Goal: Information Seeking & Learning: Learn about a topic

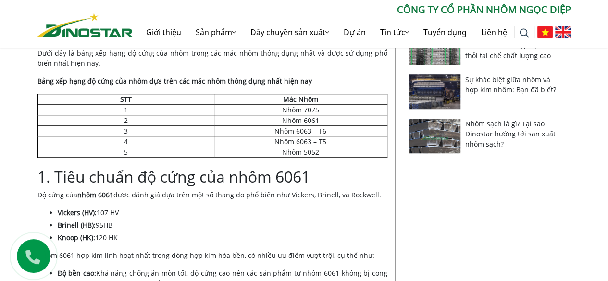
scroll to position [336, 0]
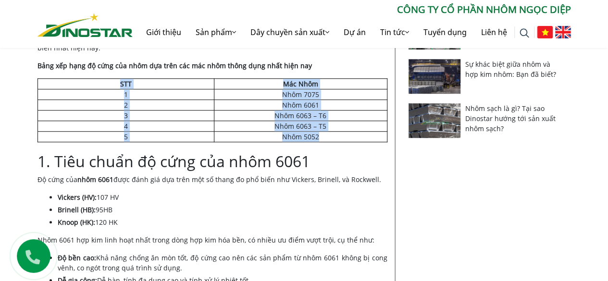
drag, startPoint x: 330, startPoint y: 131, endPoint x: 107, endPoint y: 87, distance: 226.8
click at [107, 87] on tbody "STT Mác Nhôm 1 Nhôm 7075 2 Nhôm 6061 3 Nhôm 6063 – T6 4 Nhôm 6063 – T5 5 Nhôm 5…" at bounding box center [211, 109] width 349 height 63
click at [107, 87] on td "STT" at bounding box center [125, 83] width 176 height 11
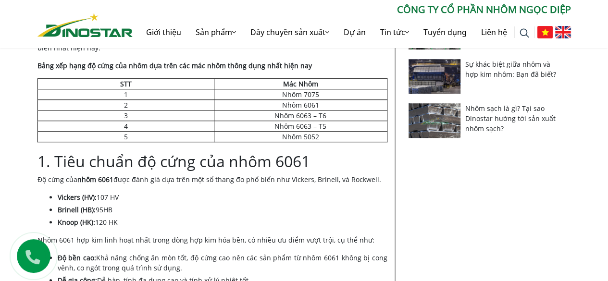
click at [327, 136] on td "Nhôm 5052" at bounding box center [300, 136] width 173 height 11
drag, startPoint x: 327, startPoint y: 136, endPoint x: 123, endPoint y: 130, distance: 203.3
click at [123, 131] on tr "5 Nhôm 5052" at bounding box center [211, 136] width 349 height 11
click at [123, 131] on td "5" at bounding box center [125, 136] width 176 height 11
drag, startPoint x: 327, startPoint y: 105, endPoint x: 106, endPoint y: 97, distance: 221.2
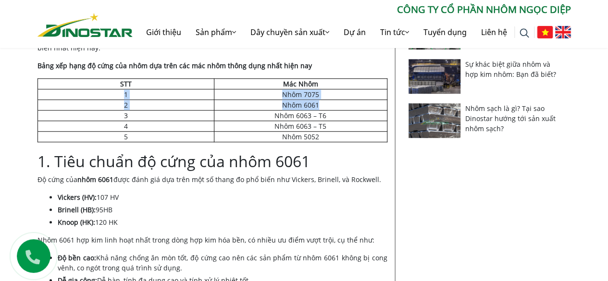
click at [106, 97] on tbody "STT Mác Nhôm 1 Nhôm 7075 2 Nhôm 6061 3 Nhôm 6063 – T6 4 Nhôm 6063 – T5 5 Nhôm 5…" at bounding box center [211, 109] width 349 height 63
click at [106, 97] on td "1" at bounding box center [125, 94] width 176 height 11
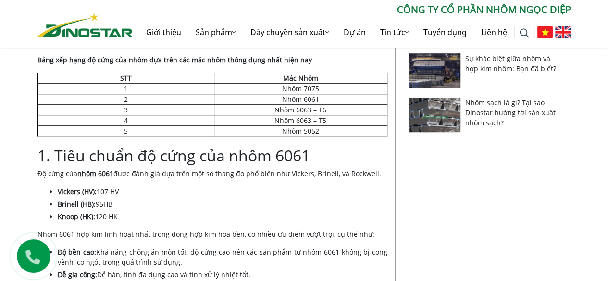
scroll to position [294, 0]
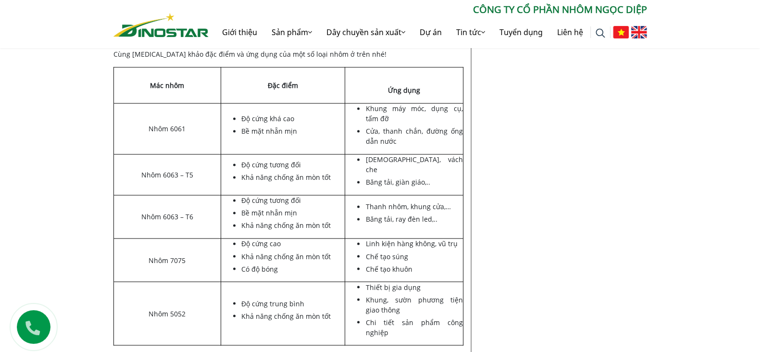
scroll to position [2005, 0]
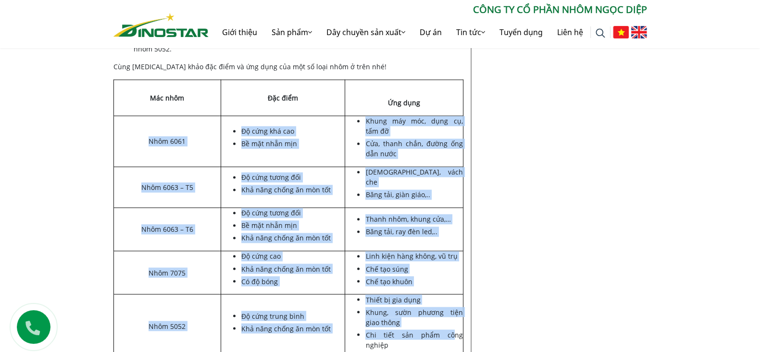
drag, startPoint x: 140, startPoint y: 119, endPoint x: 430, endPoint y: 300, distance: 342.1
click at [430, 281] on tbody "Mác nhôm Đặc điểm Ứng dụng Nhôm 6061 Độ cứng khá cao Bề mặt nhẵn mịn Khung máy …" at bounding box center [287, 219] width 349 height 278
click at [430, 281] on li "Chi tiết sản phẩm công nghiệp" at bounding box center [413, 339] width 97 height 20
